Goal: Task Accomplishment & Management: Use online tool/utility

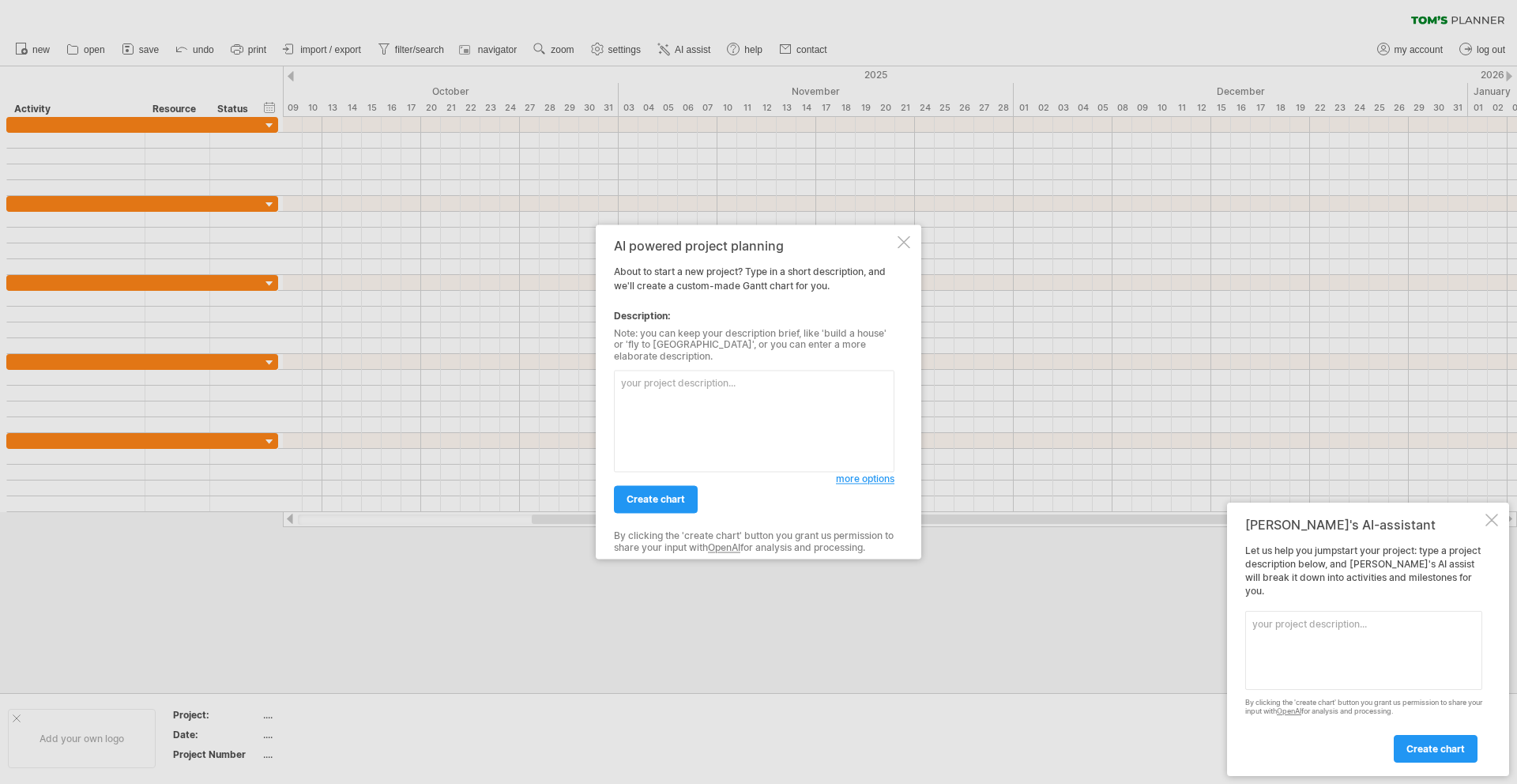
paste textarea "Loremi d sitametc Adipi elits doe te incididu utlaboreetdo magnaal enimad “Mini…"
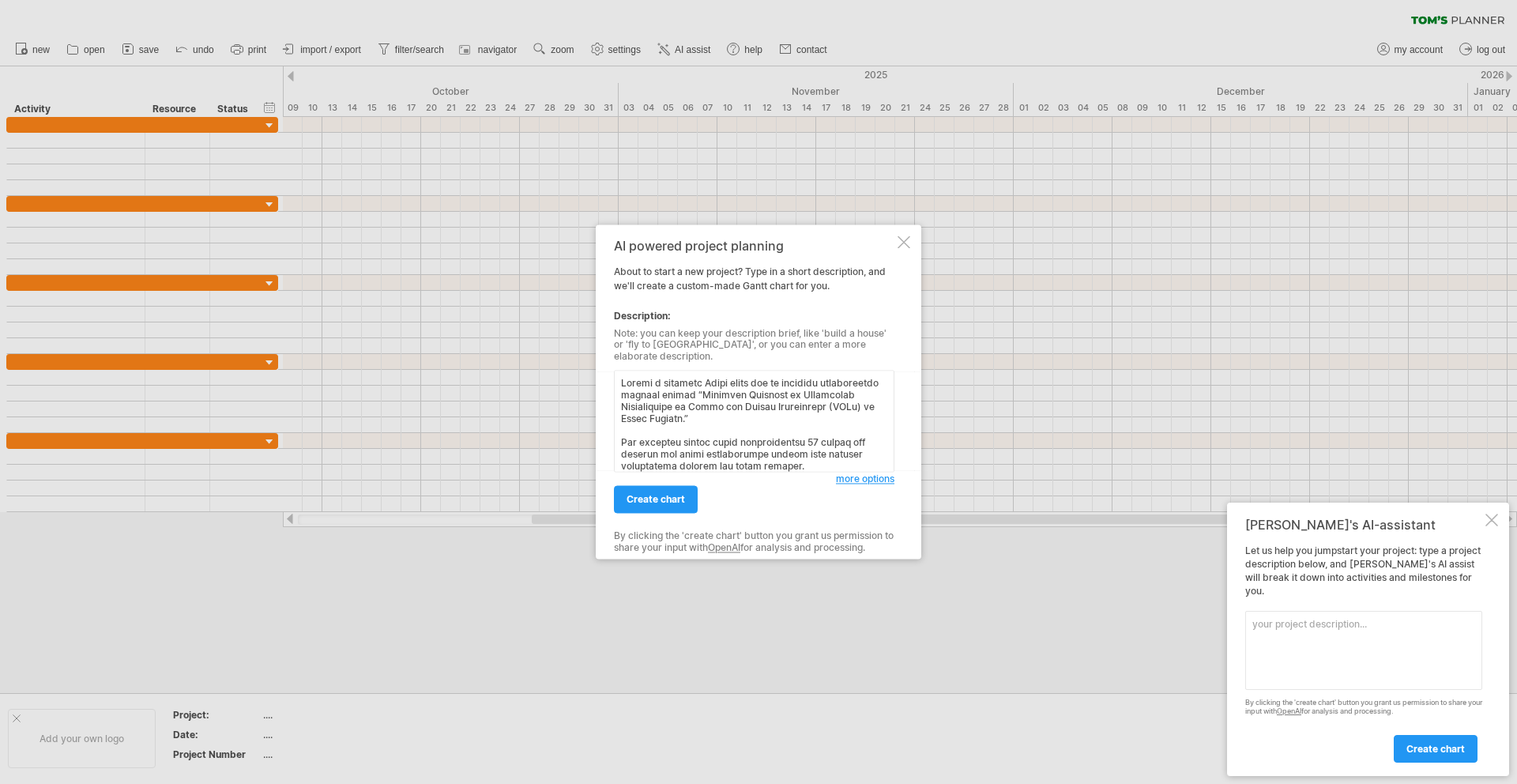
scroll to position [926, 0]
type textarea "Loremi d sitametc Adipi elits doe te incididu utlaboreetdo magnaal enimad “Mini…"
click at [668, 494] on span "create chart" at bounding box center [656, 500] width 59 height 11
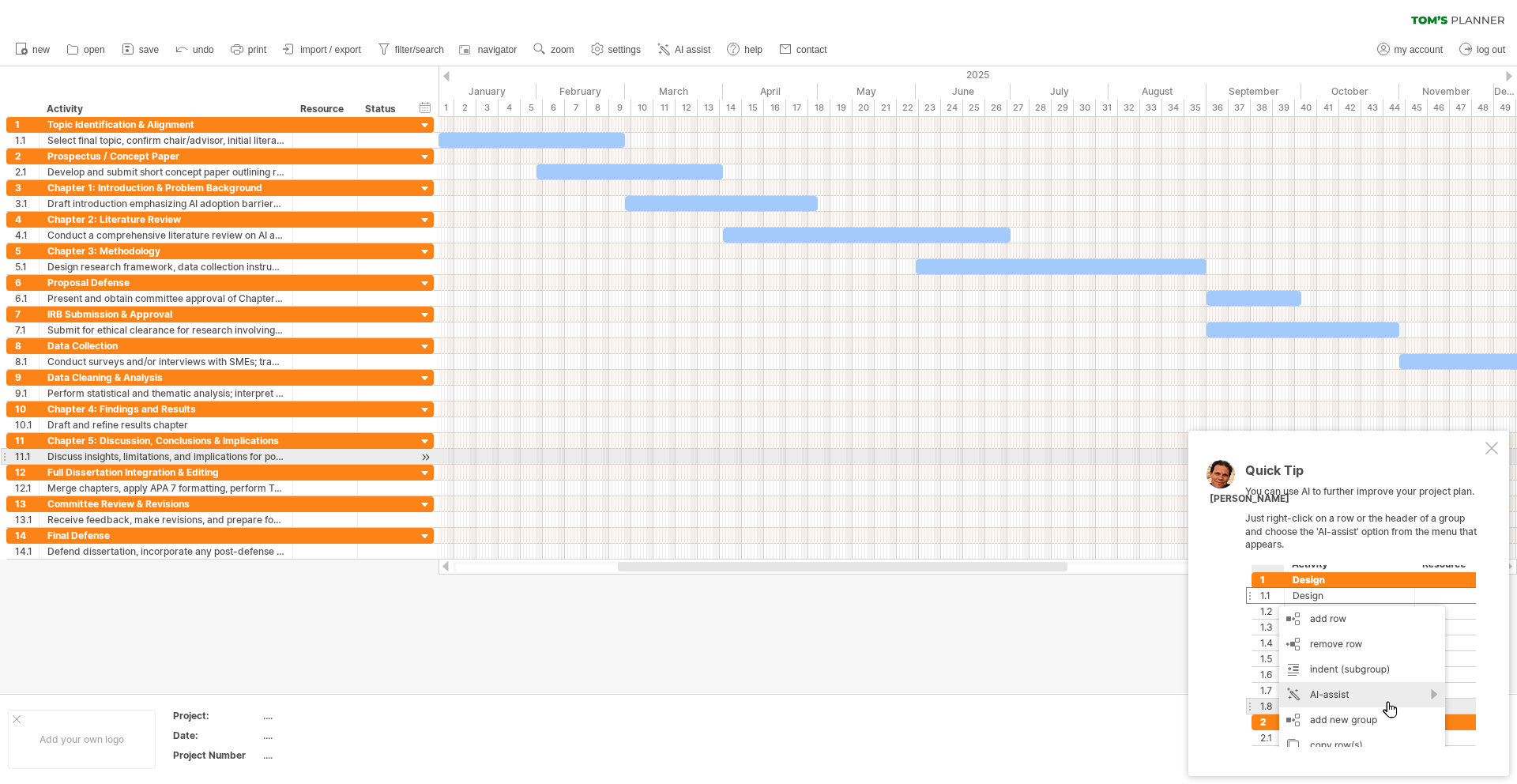
click at [1490, 450] on div at bounding box center [1491, 448] width 12 height 12
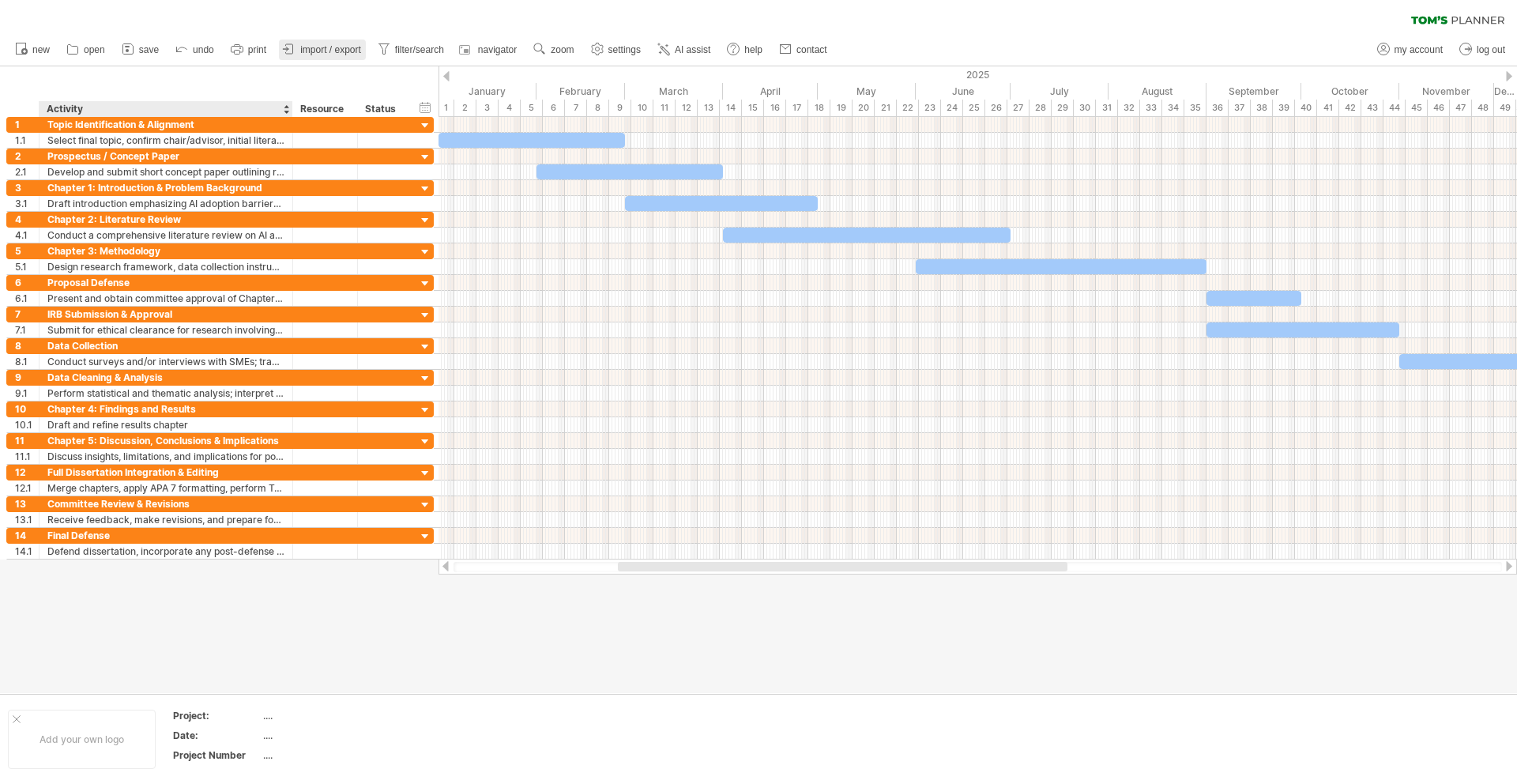
click at [290, 56] on icon at bounding box center [289, 48] width 16 height 16
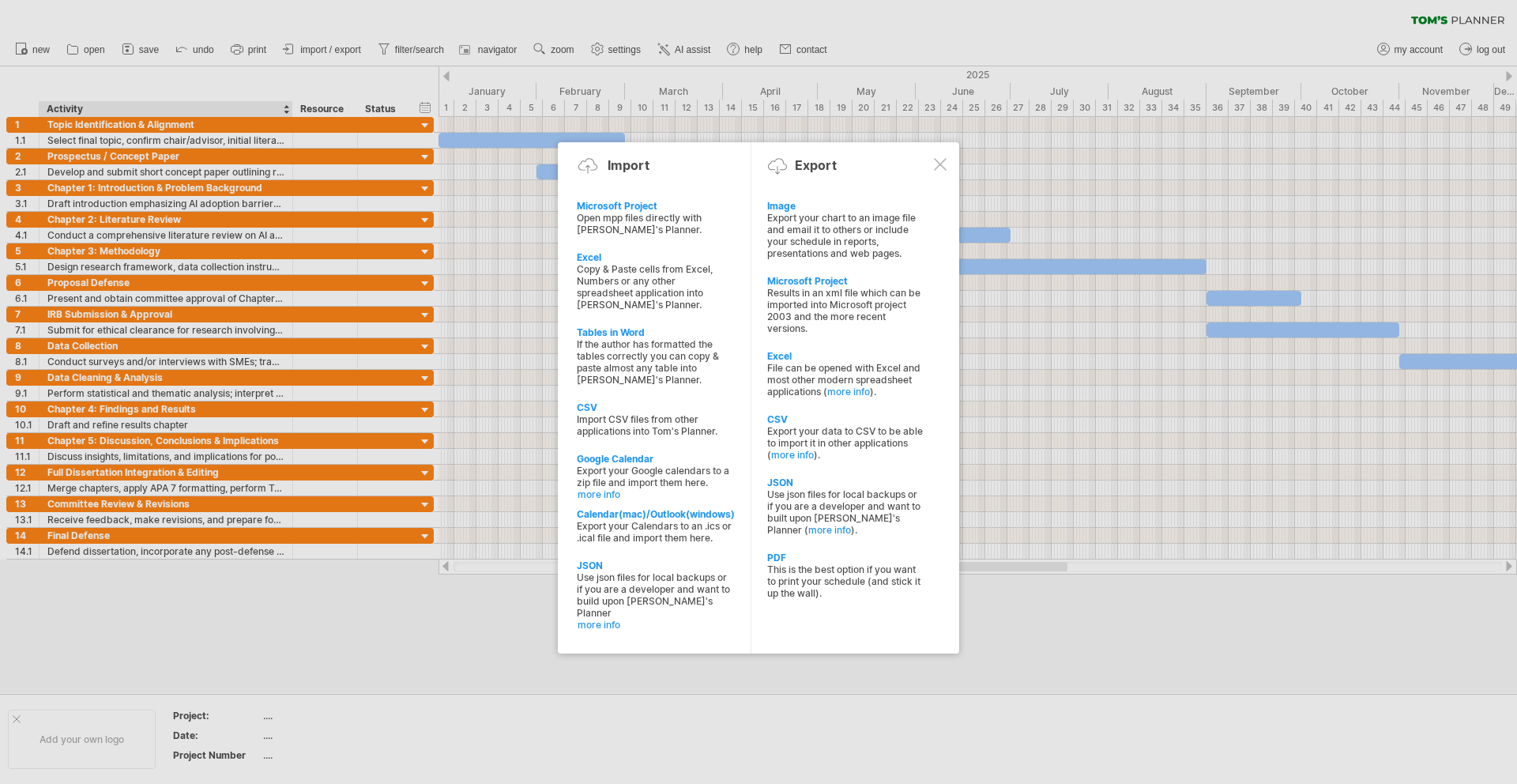
click at [939, 164] on div at bounding box center [940, 163] width 12 height 12
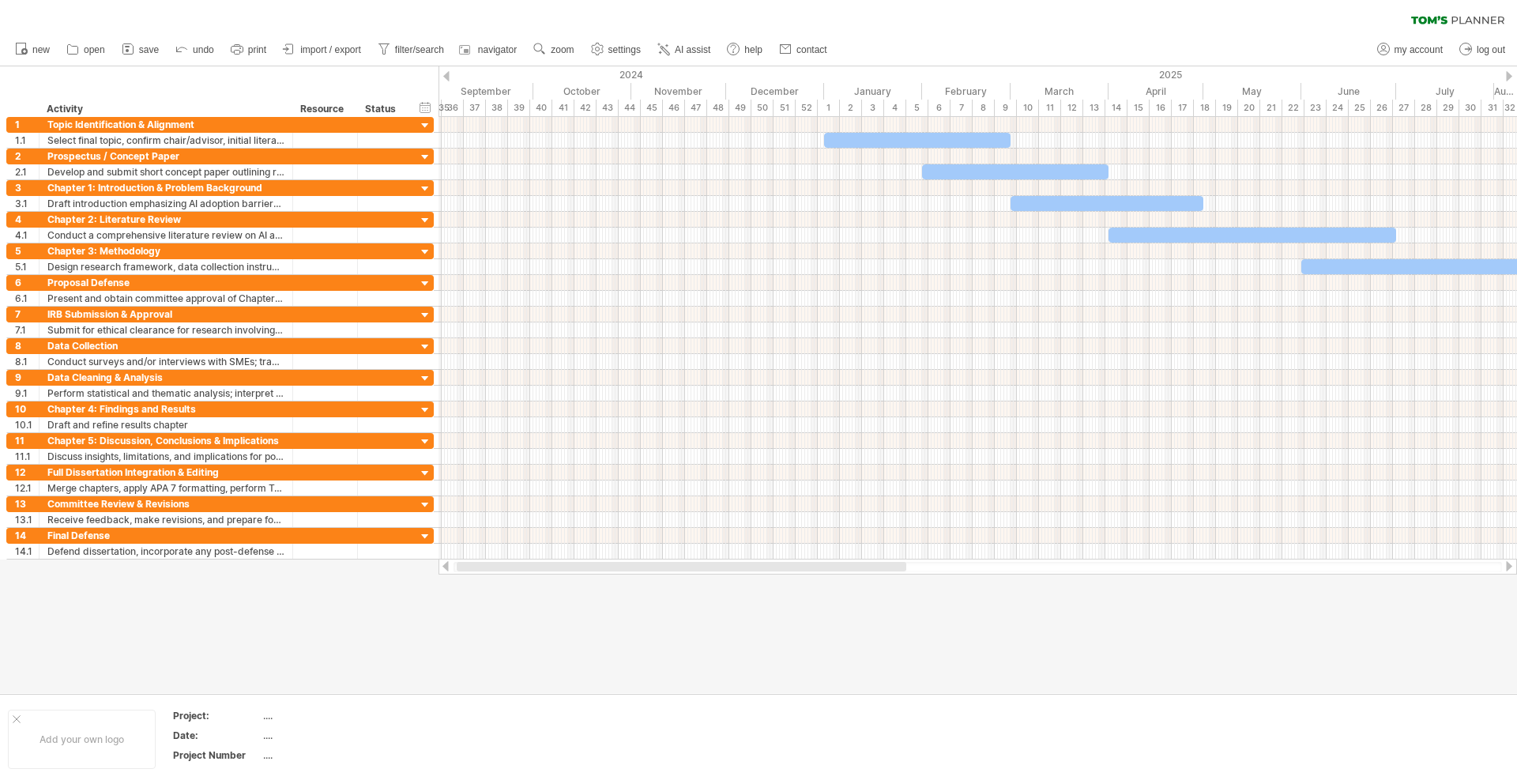
drag, startPoint x: 643, startPoint y: 568, endPoint x: 482, endPoint y: 570, distance: 161.0
click at [482, 570] on div at bounding box center [682, 566] width 450 height 10
click at [304, 48] on span "import / export" at bounding box center [331, 50] width 61 height 11
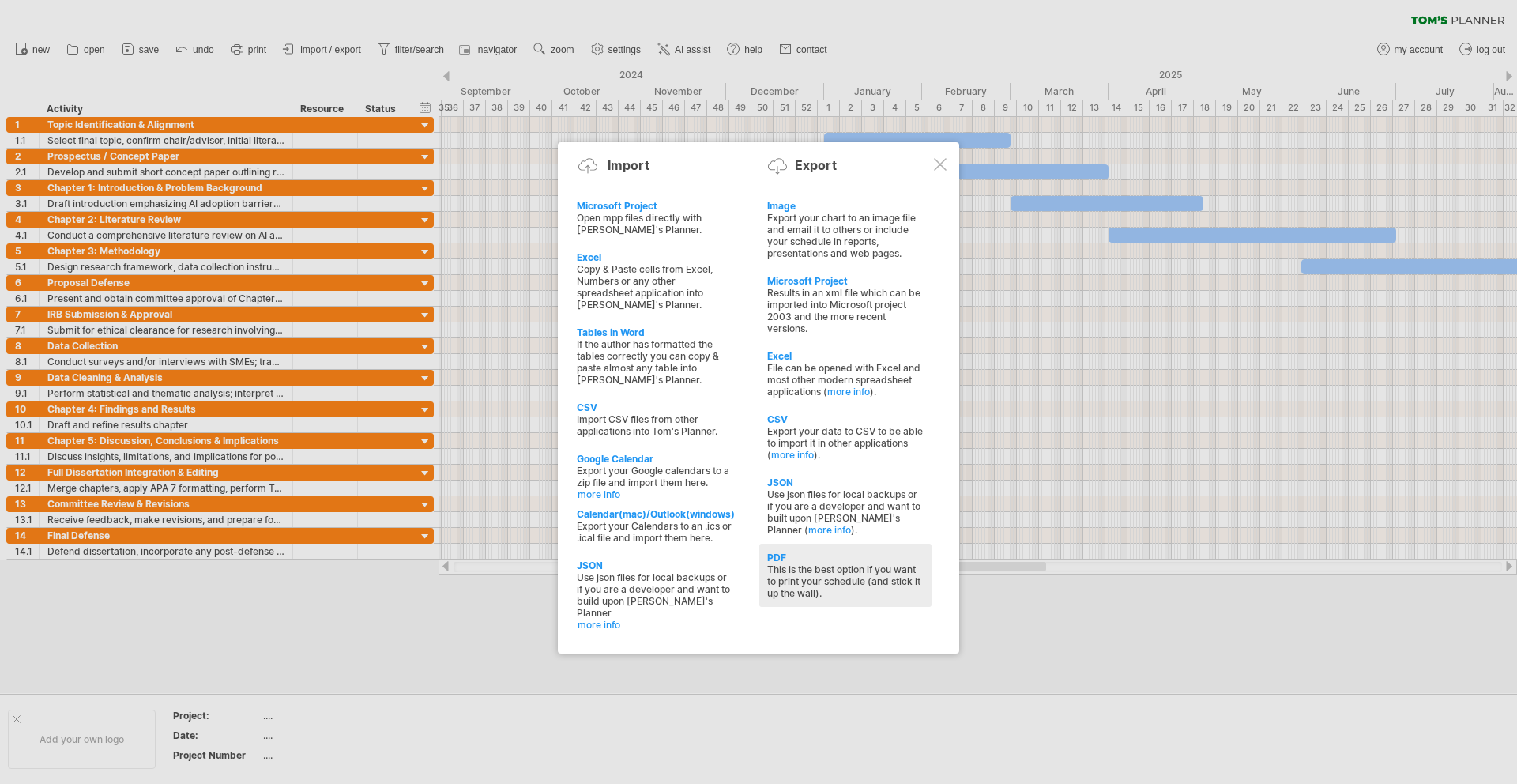
click at [855, 590] on div "This is the best option if you want to print your schedule (and stick it up the…" at bounding box center [845, 581] width 157 height 35
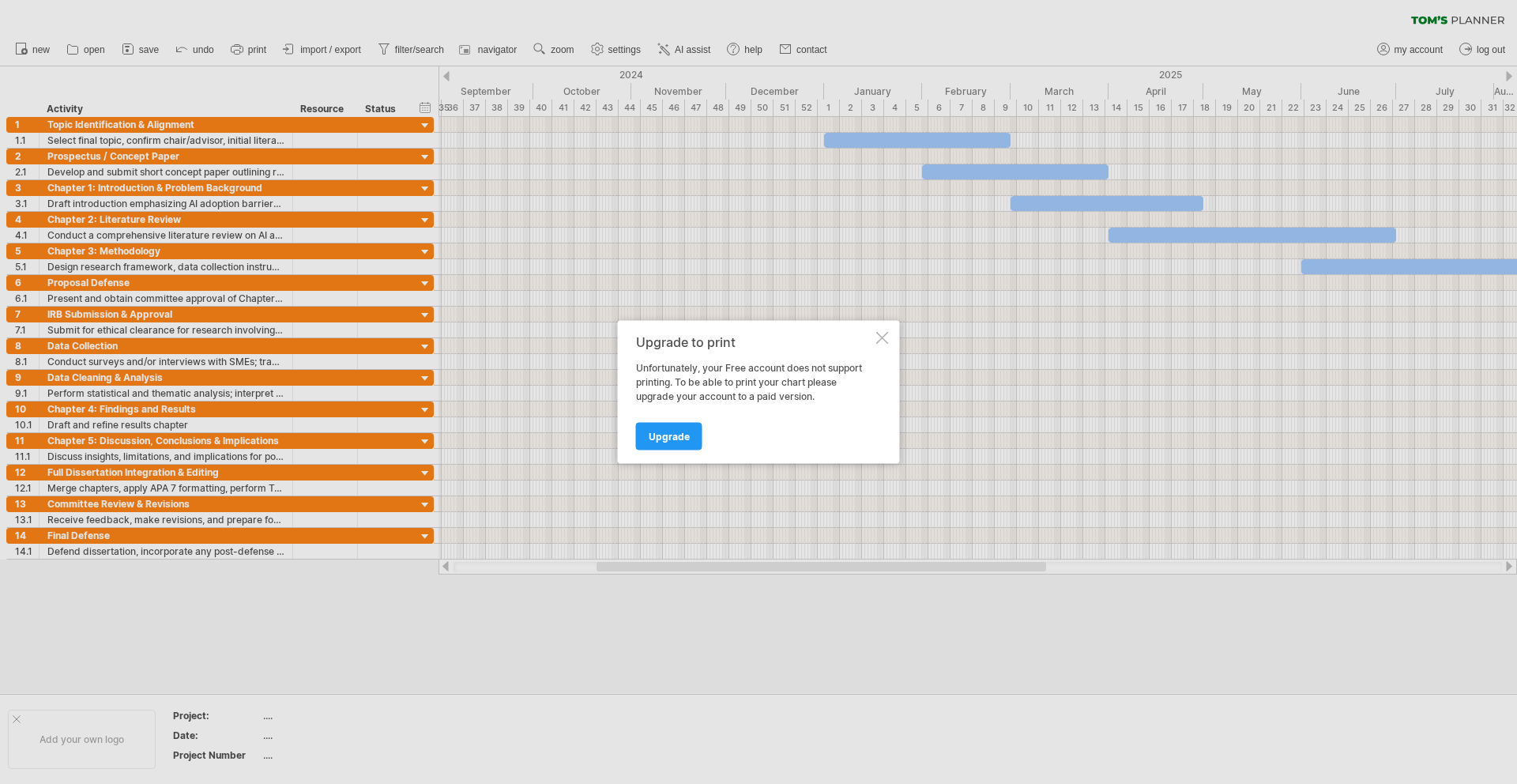
click at [878, 339] on div at bounding box center [882, 337] width 12 height 12
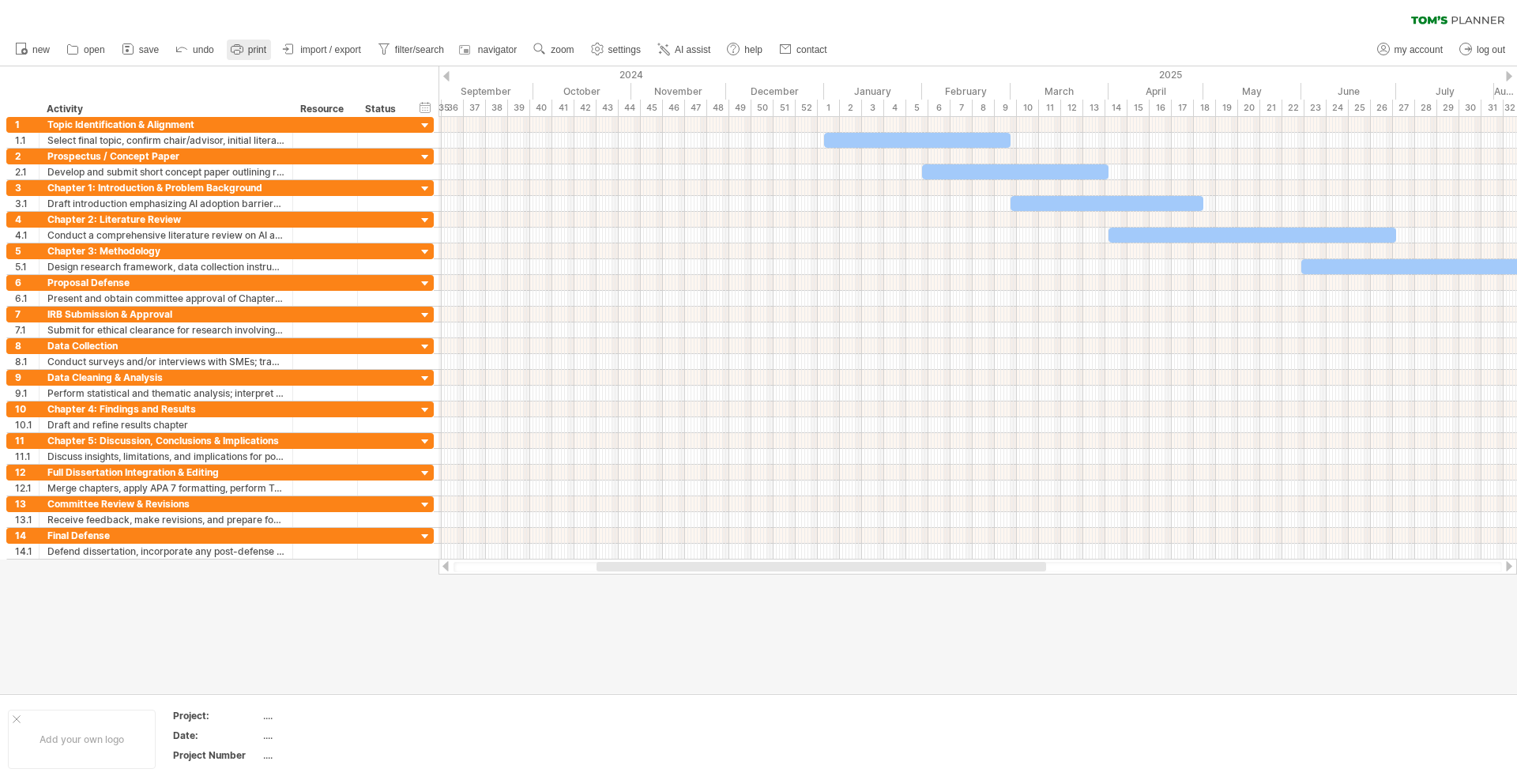
click at [241, 52] on icon at bounding box center [237, 48] width 16 height 16
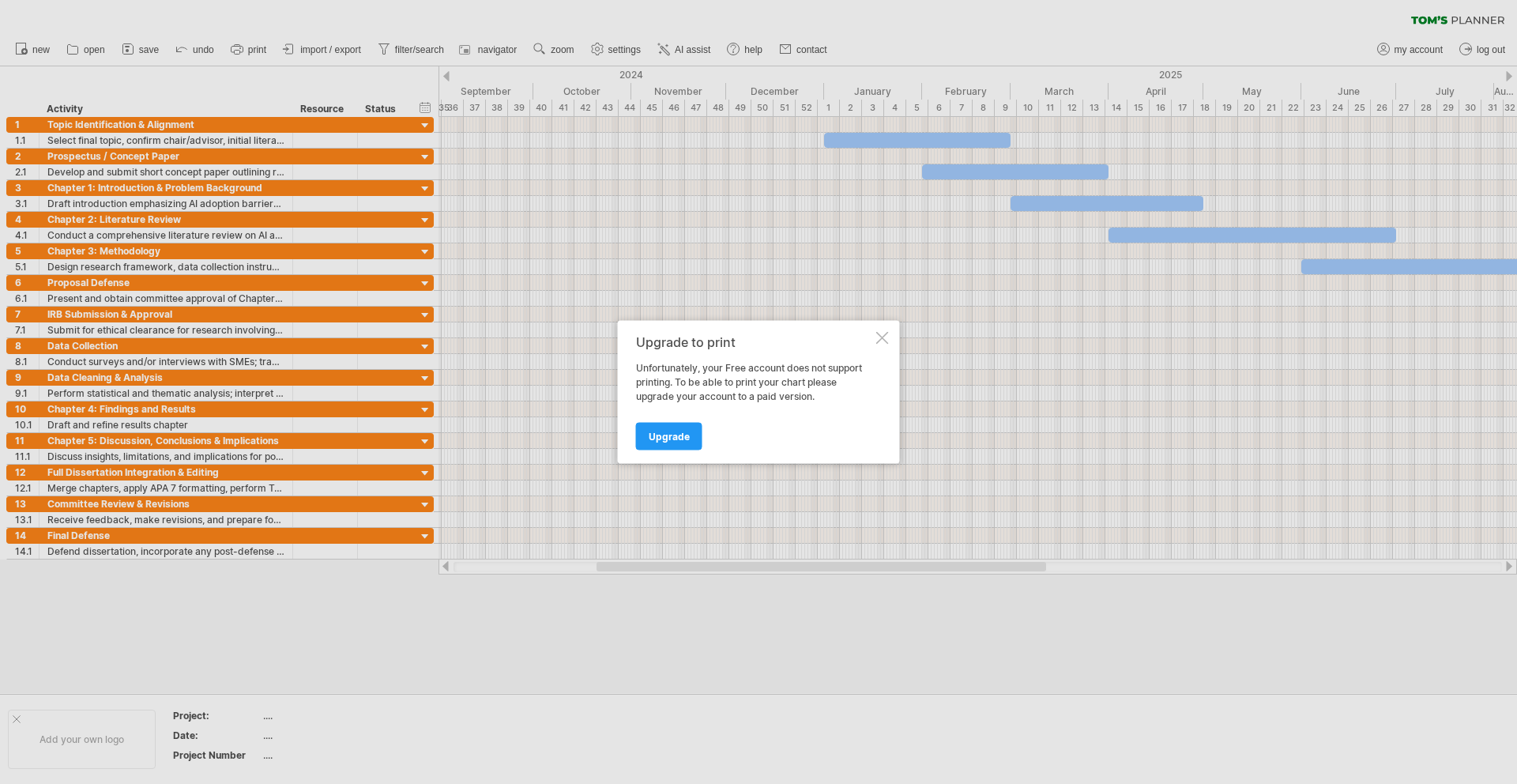
click at [881, 339] on div at bounding box center [882, 337] width 12 height 12
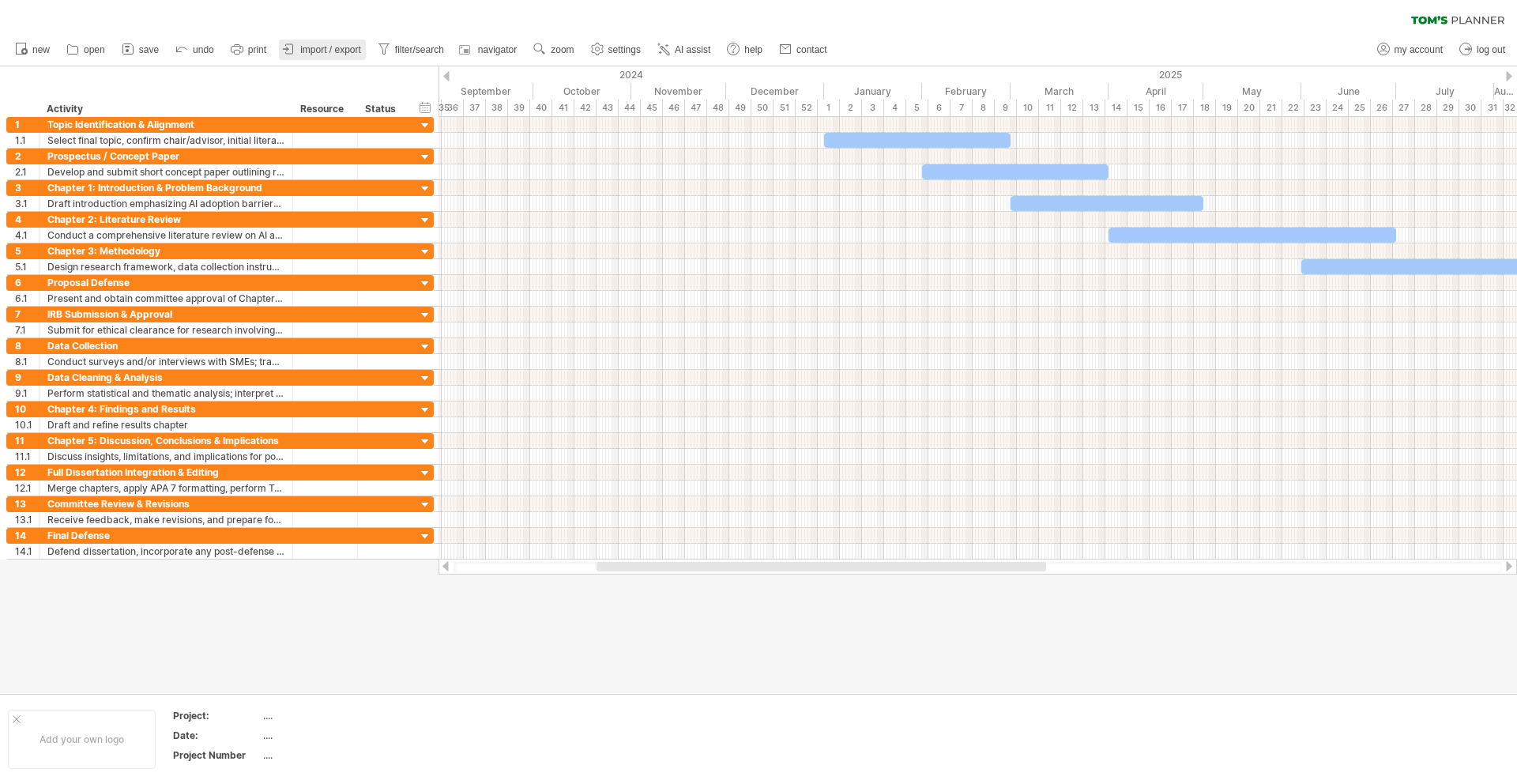
click at [302, 51] on span "import / export" at bounding box center [331, 50] width 61 height 11
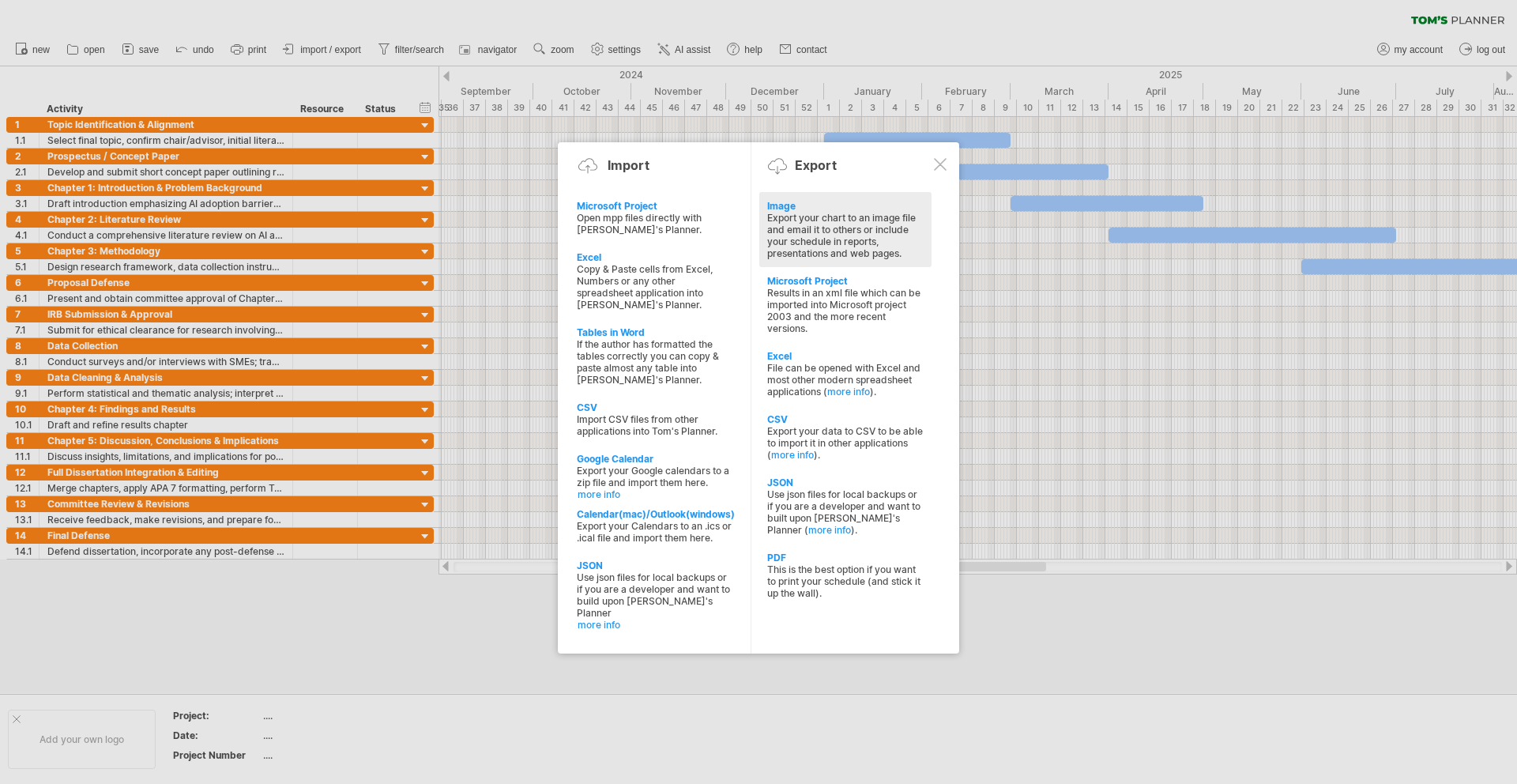
click at [802, 217] on div "Export your chart to an image file and email it to others or include your sched…" at bounding box center [845, 236] width 157 height 48
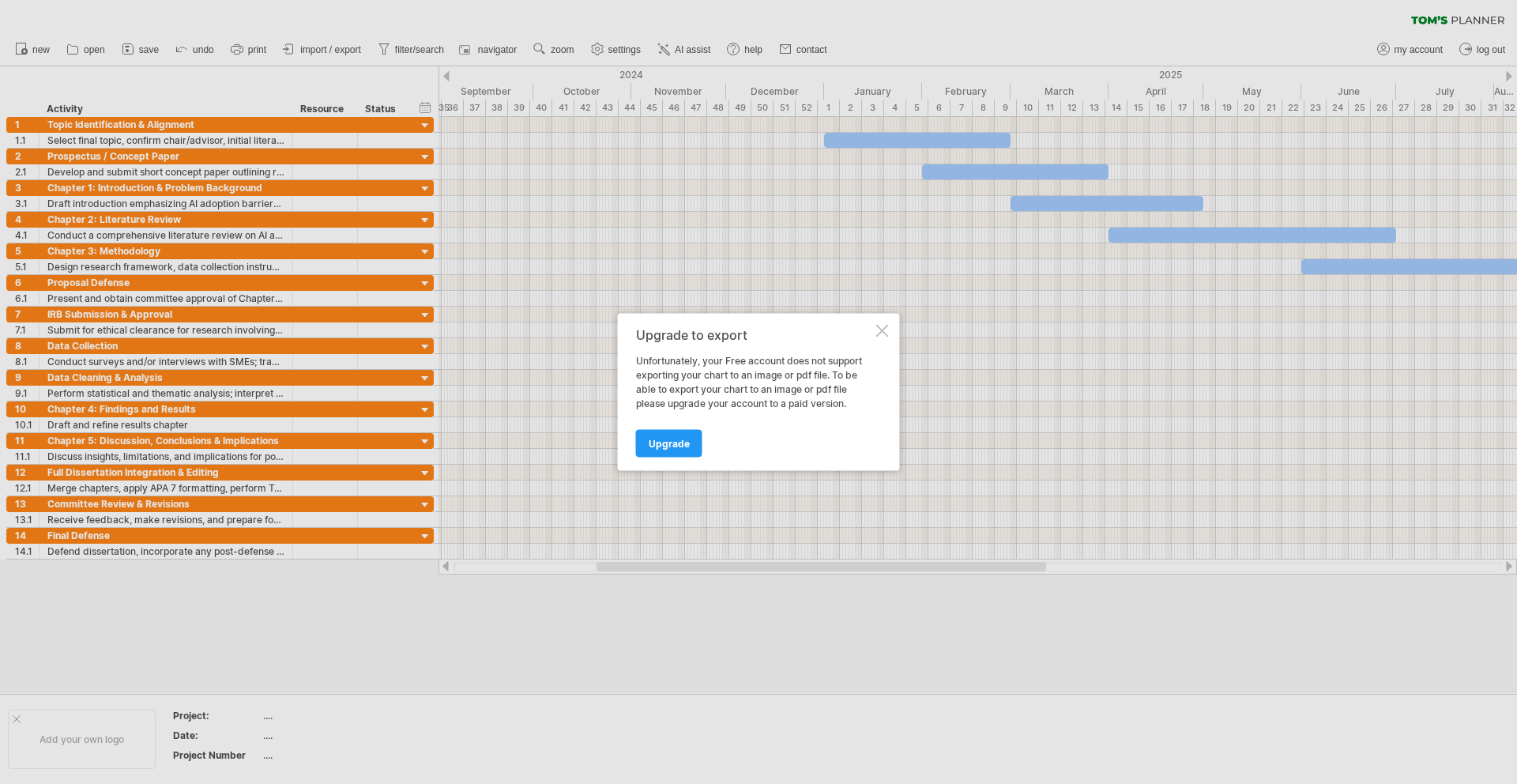
click at [885, 331] on div at bounding box center [882, 331] width 12 height 12
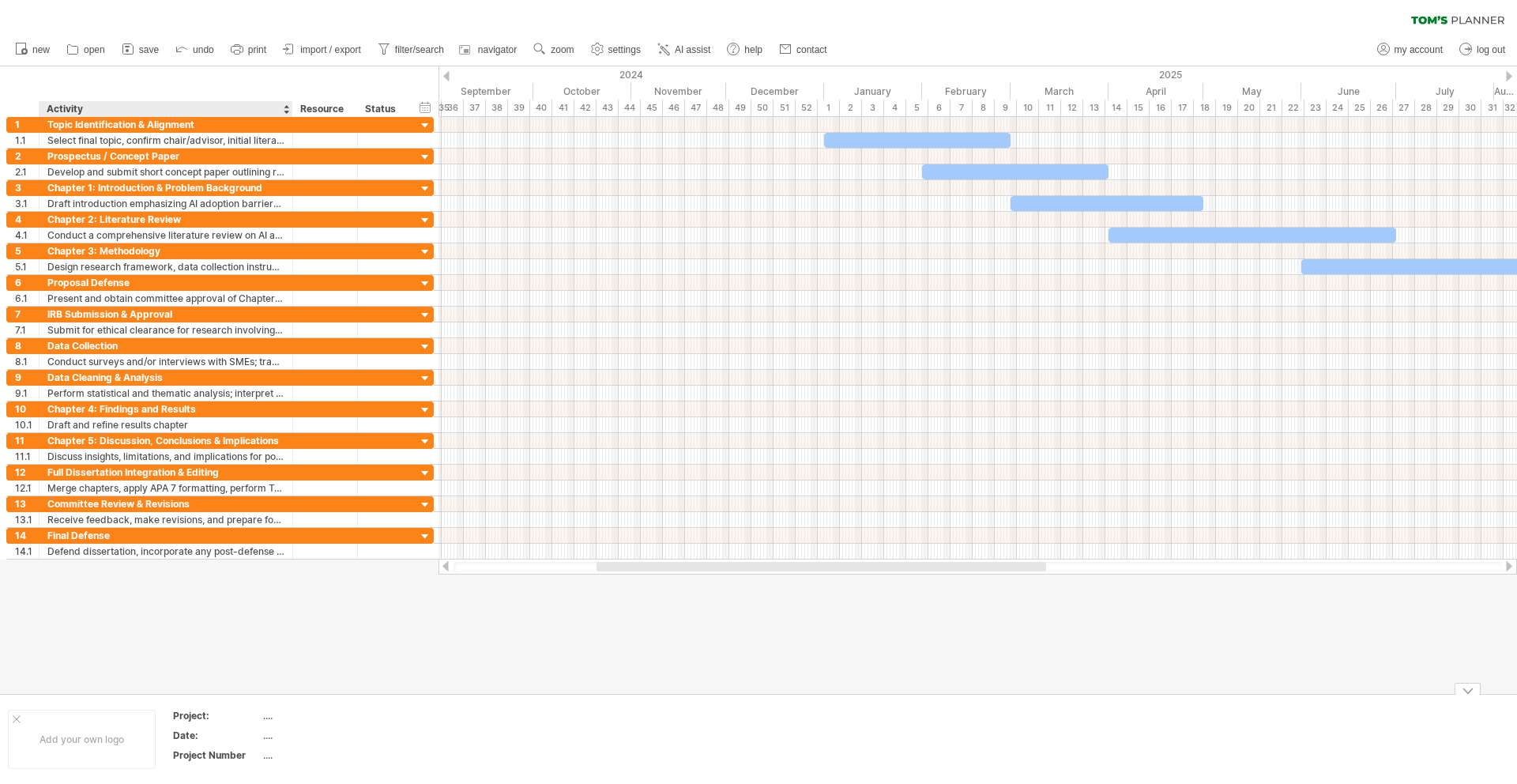
click at [265, 719] on div "...." at bounding box center [330, 716] width 133 height 13
type input "*"
type input "**********"
click at [265, 739] on div "...." at bounding box center [330, 736] width 133 height 13
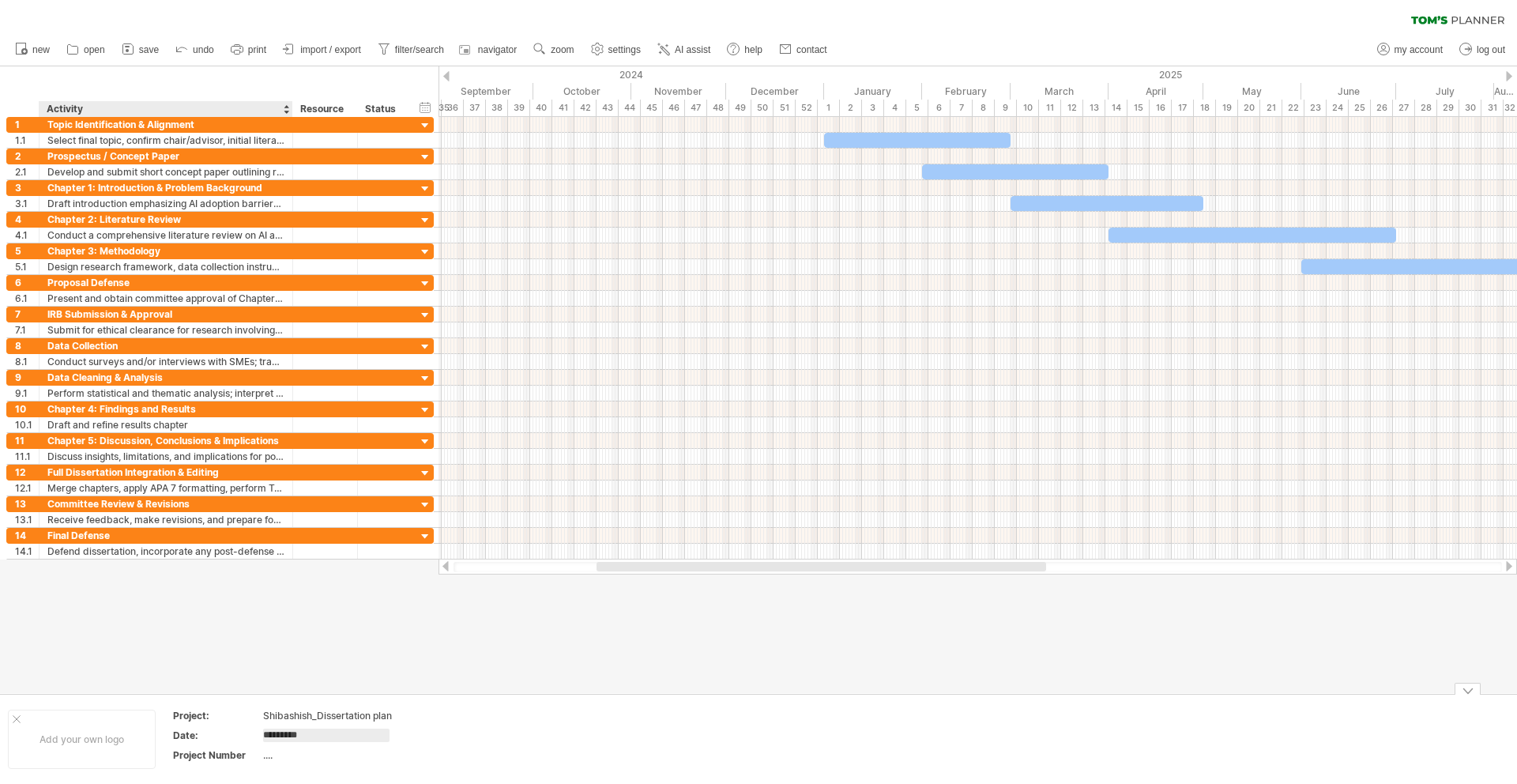
type input "**********"
click at [269, 754] on div "...." at bounding box center [330, 755] width 133 height 13
type input "*"
click at [266, 669] on div at bounding box center [758, 379] width 1517 height 626
click at [139, 45] on span "save" at bounding box center [148, 50] width 20 height 11
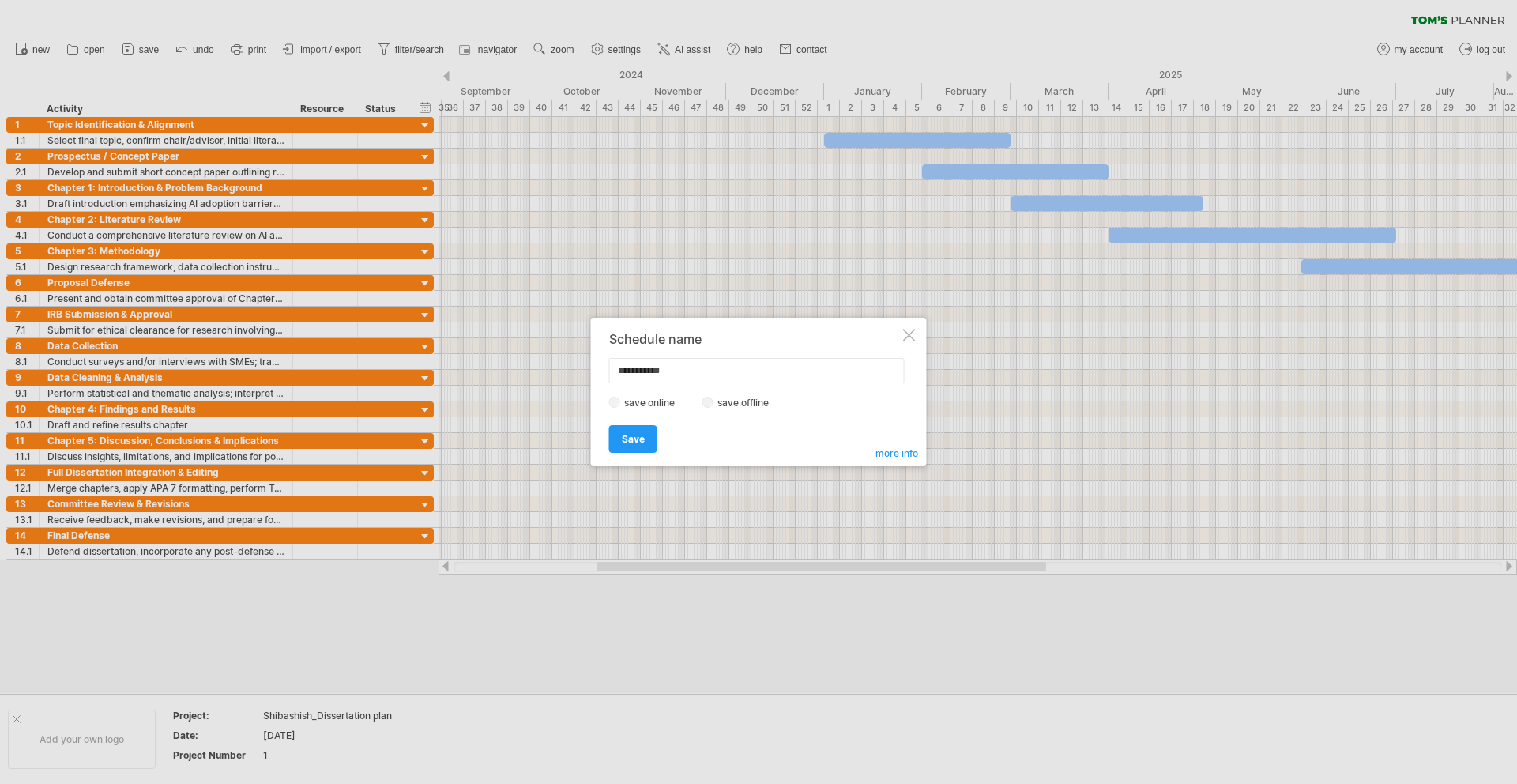
click at [714, 406] on label "save offline" at bounding box center [748, 402] width 68 height 11
click at [675, 373] on input "**********" at bounding box center [757, 371] width 296 height 26
type input "**********"
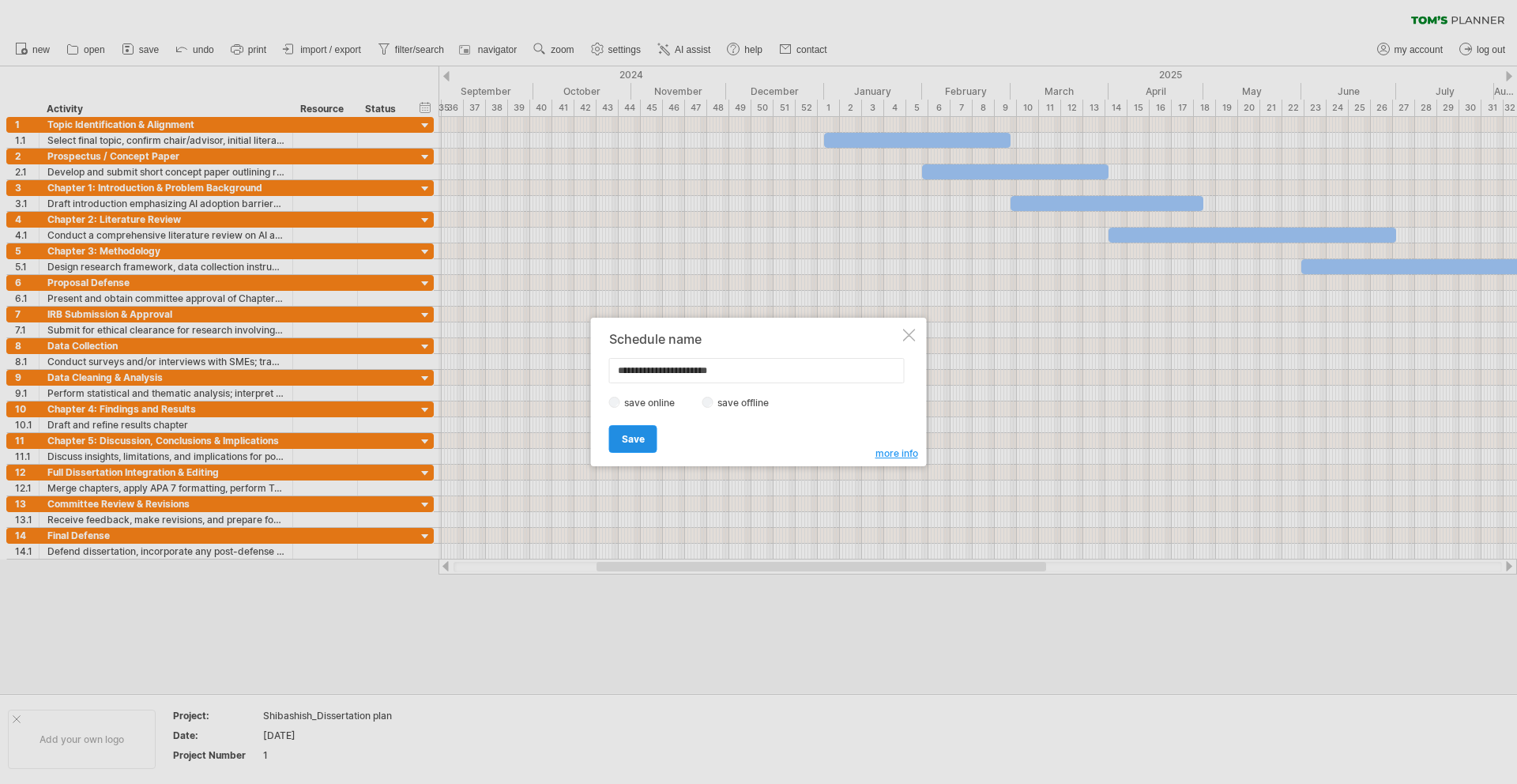
click at [644, 445] on link "Save" at bounding box center [633, 438] width 48 height 28
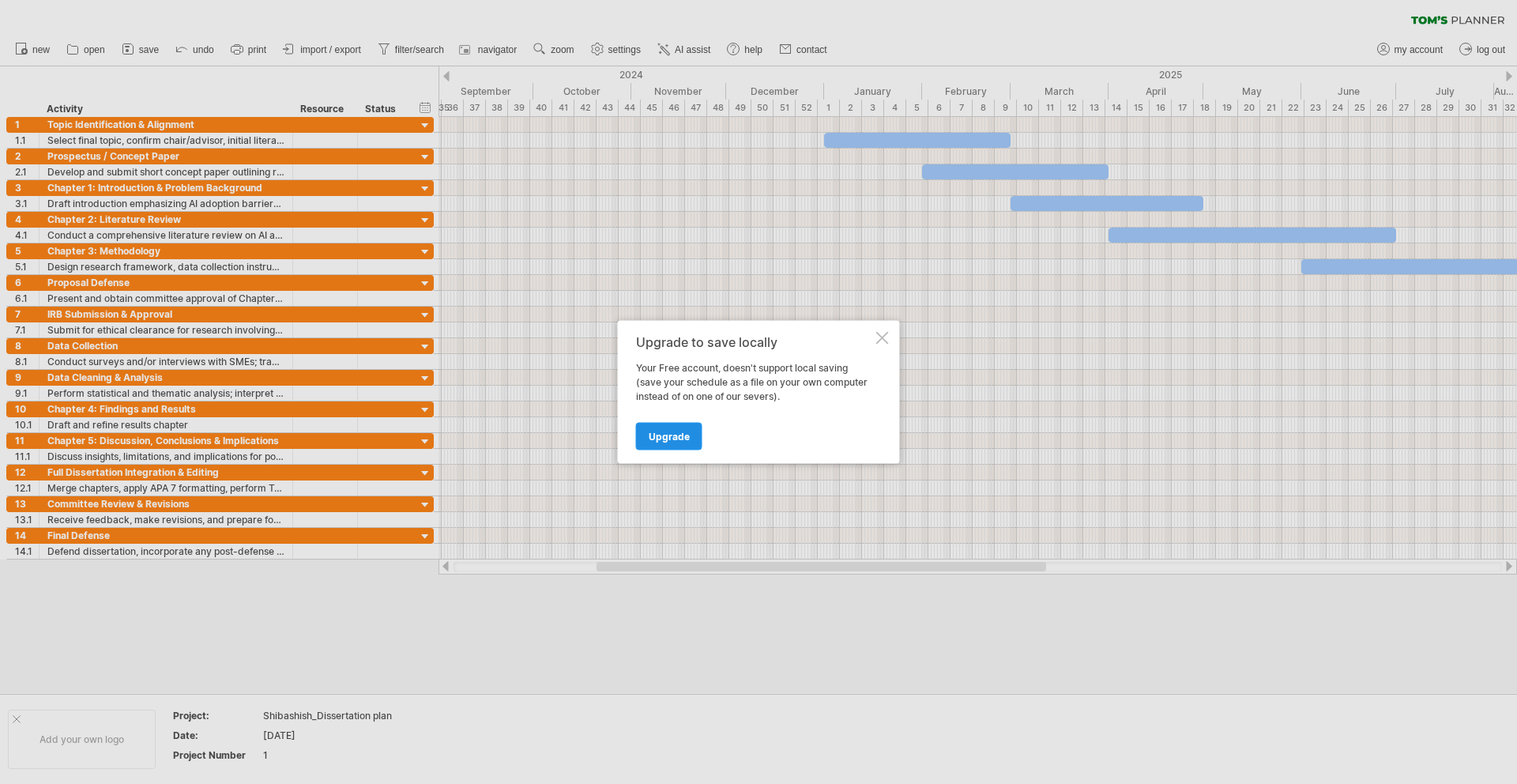
click at [667, 438] on span "Upgrade" at bounding box center [669, 436] width 41 height 11
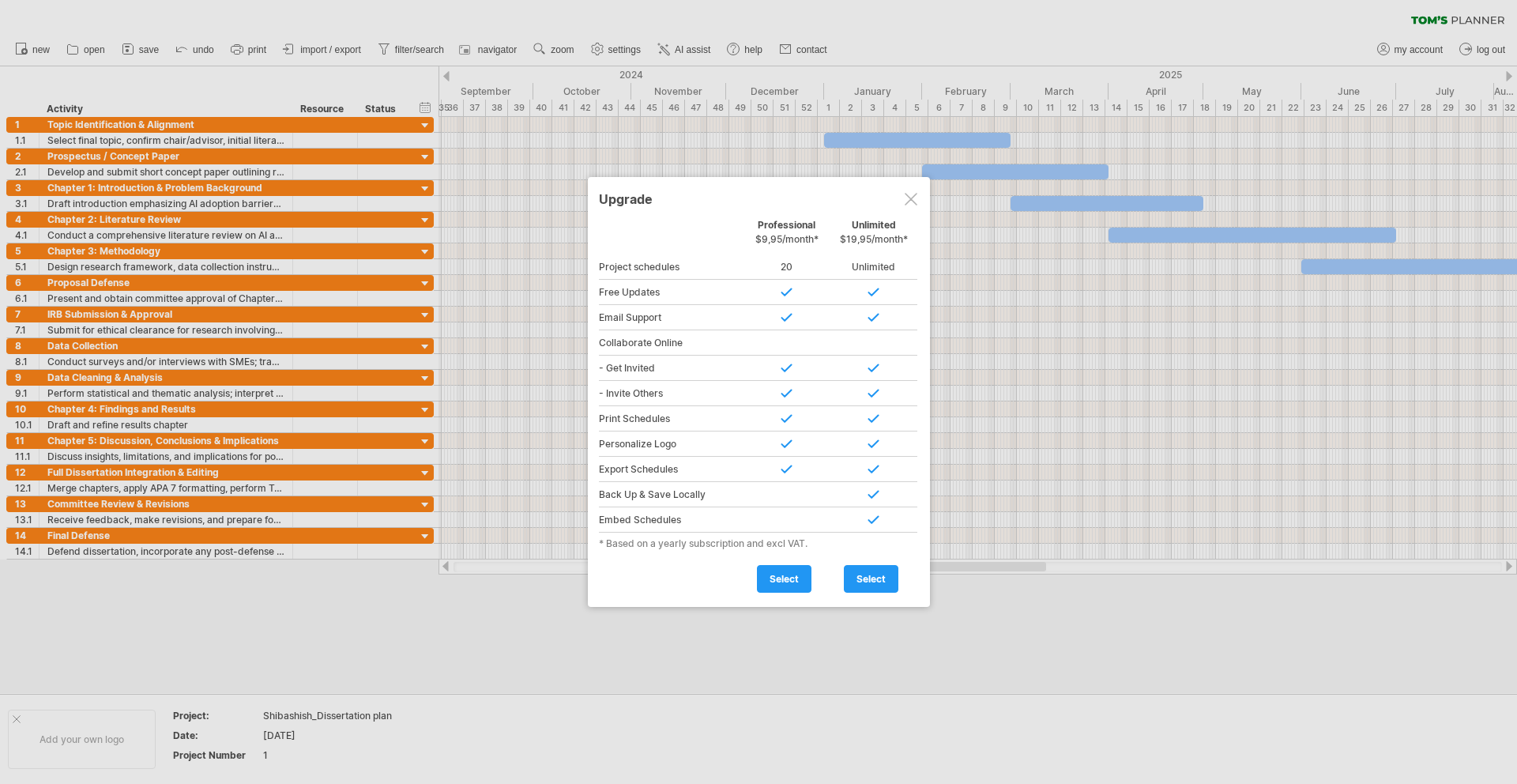
click at [912, 201] on div at bounding box center [911, 199] width 12 height 12
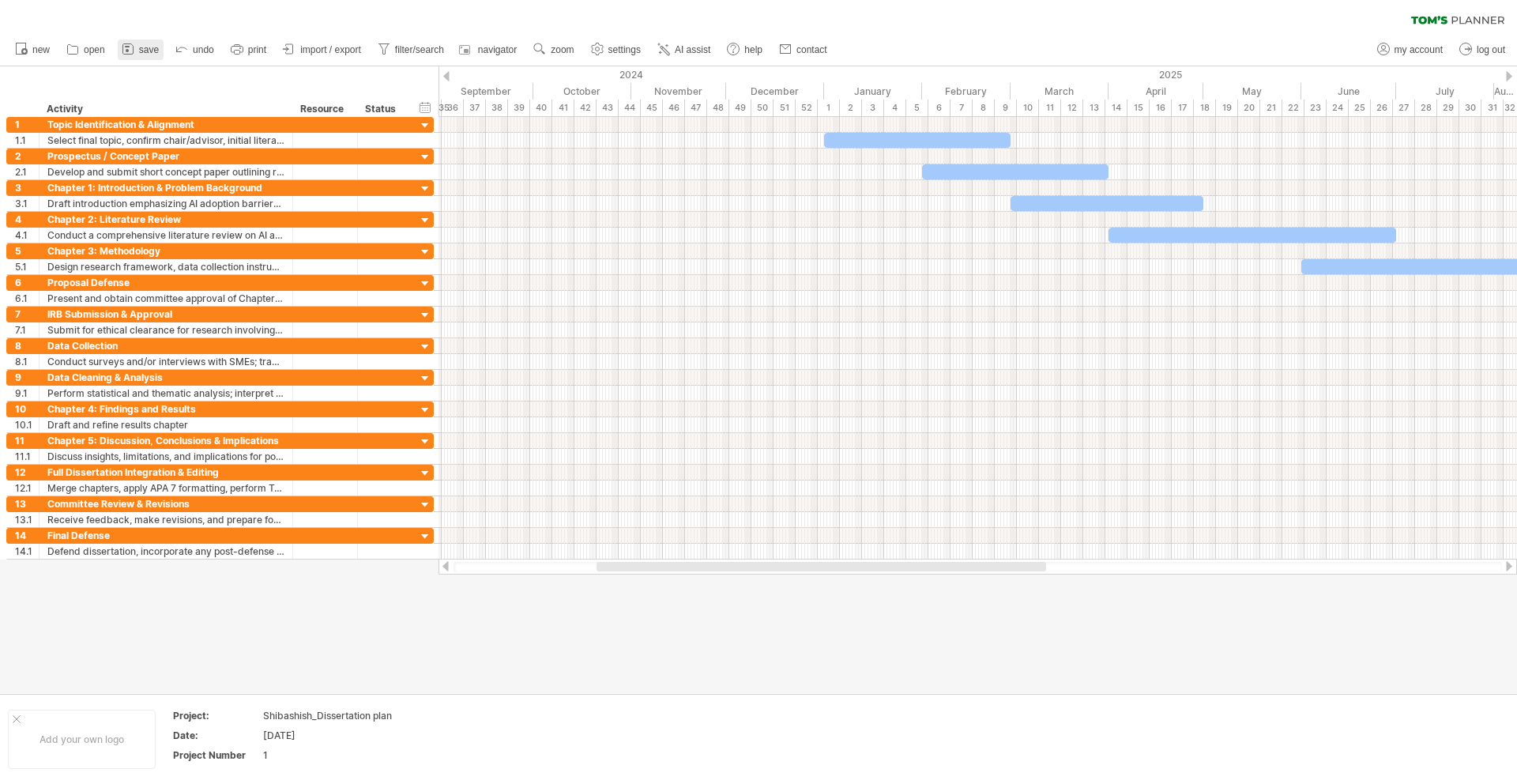
click at [127, 54] on icon at bounding box center [127, 48] width 16 height 16
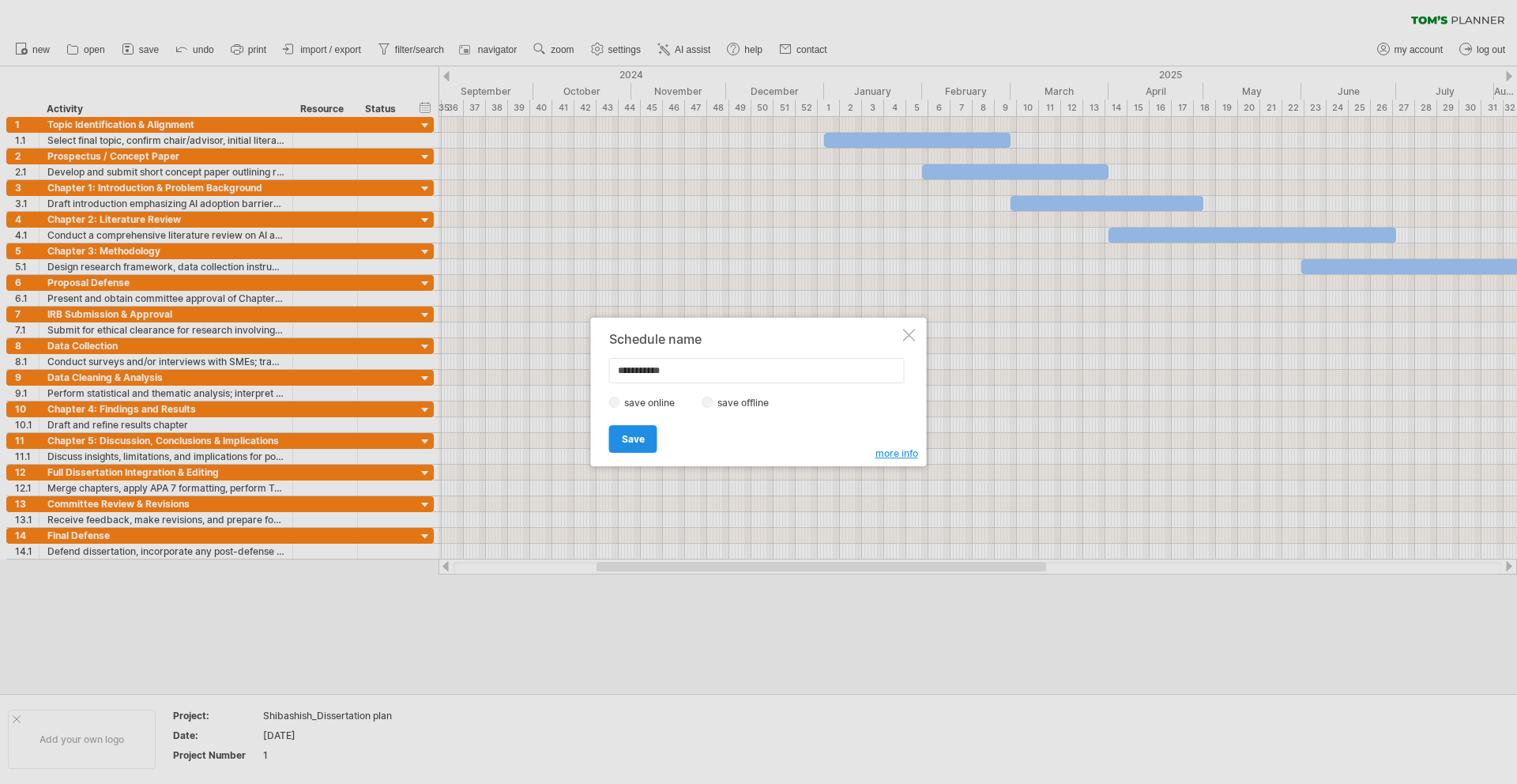
click at [641, 437] on span "Save" at bounding box center [633, 439] width 23 height 11
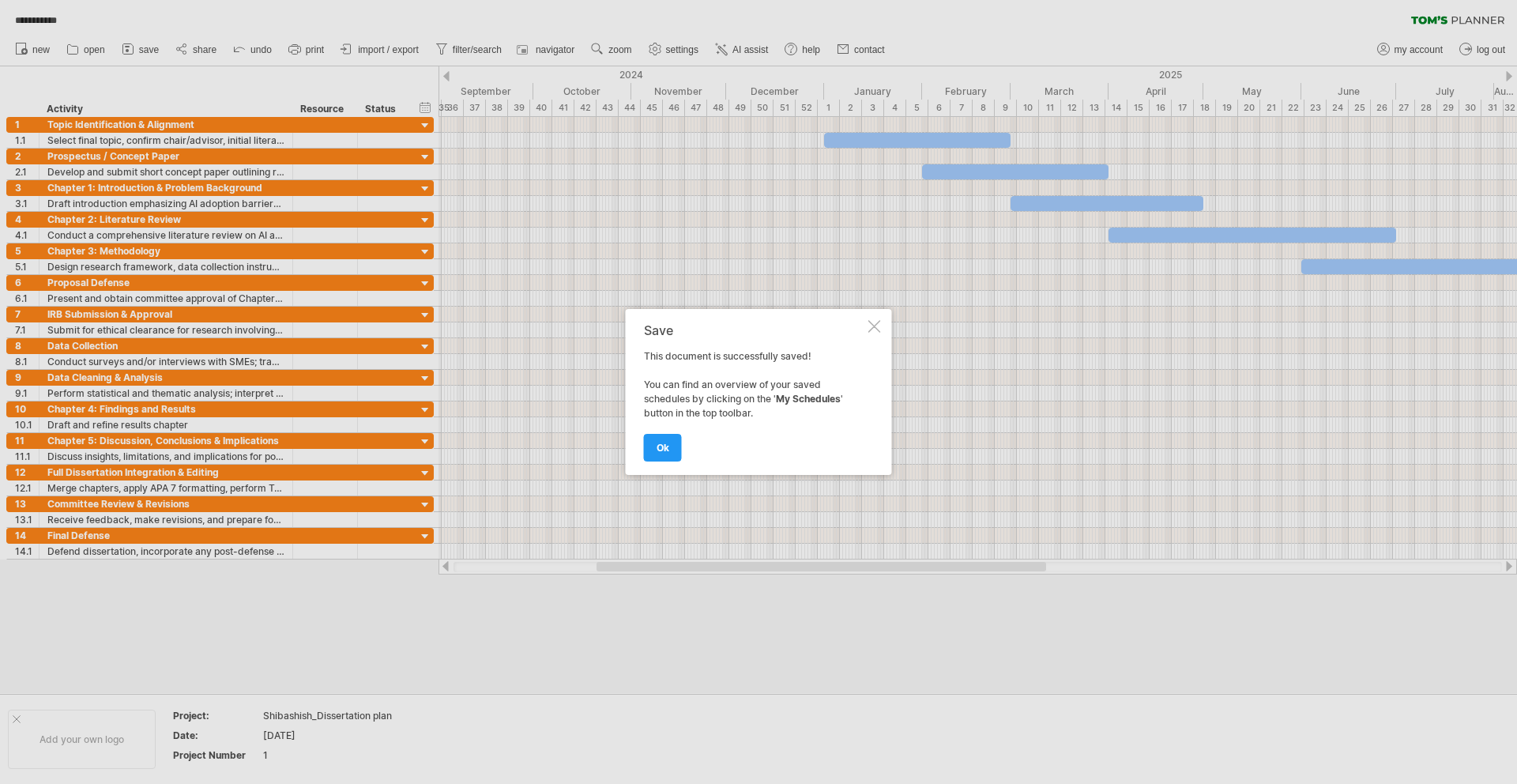
click at [880, 326] on div at bounding box center [874, 326] width 12 height 12
